Goal: Information Seeking & Learning: Learn about a topic

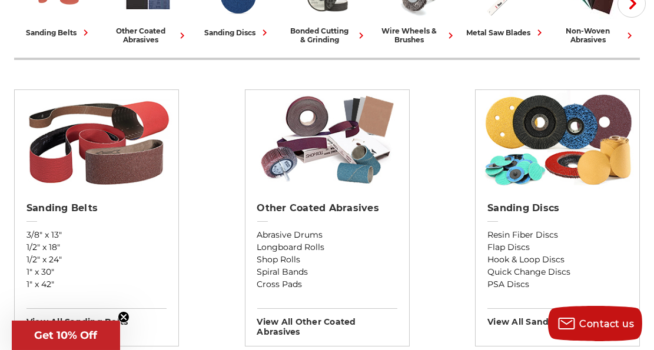
scroll to position [353, 0]
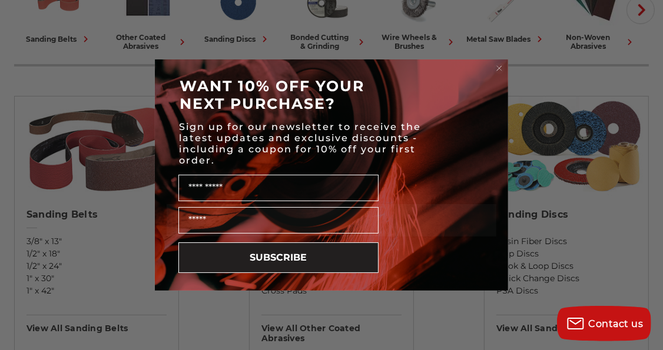
click at [498, 68] on circle "Close dialog" at bounding box center [499, 68] width 11 height 11
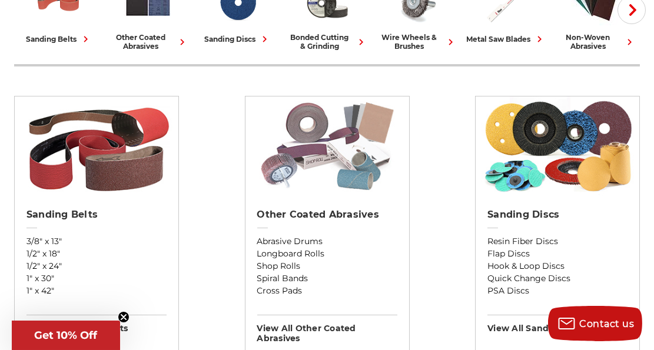
scroll to position [0, 0]
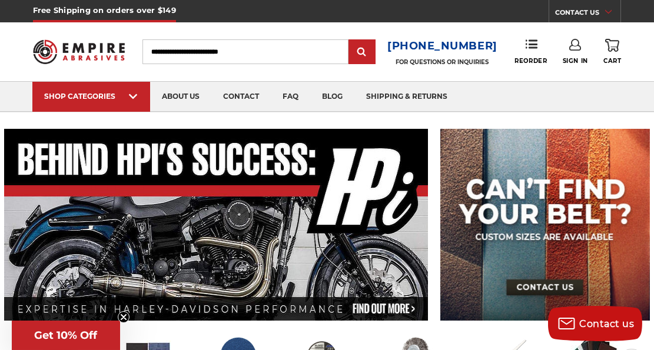
click at [269, 53] on input "Search" at bounding box center [245, 51] width 206 height 25
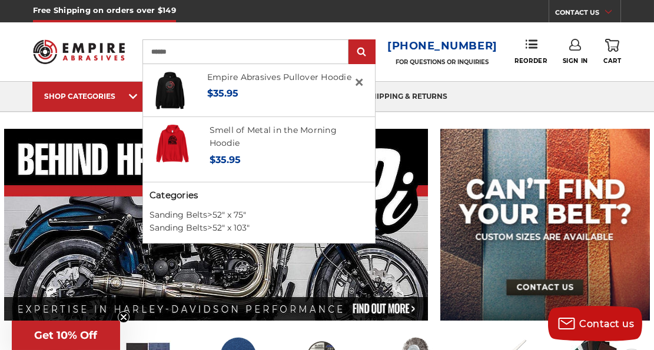
type input "******"
click at [350, 41] on input "submit" at bounding box center [362, 53] width 24 height 24
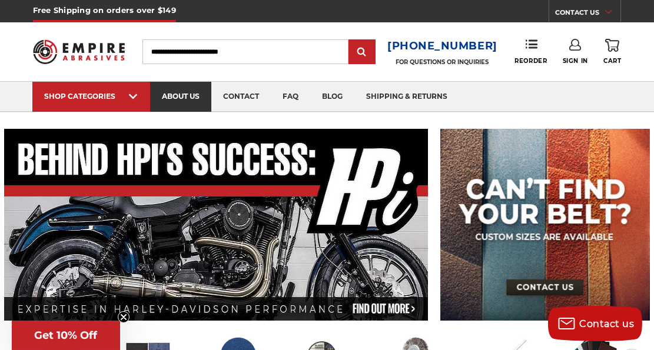
click at [193, 102] on link "about us" at bounding box center [180, 97] width 61 height 30
